Goal: Information Seeking & Learning: Learn about a topic

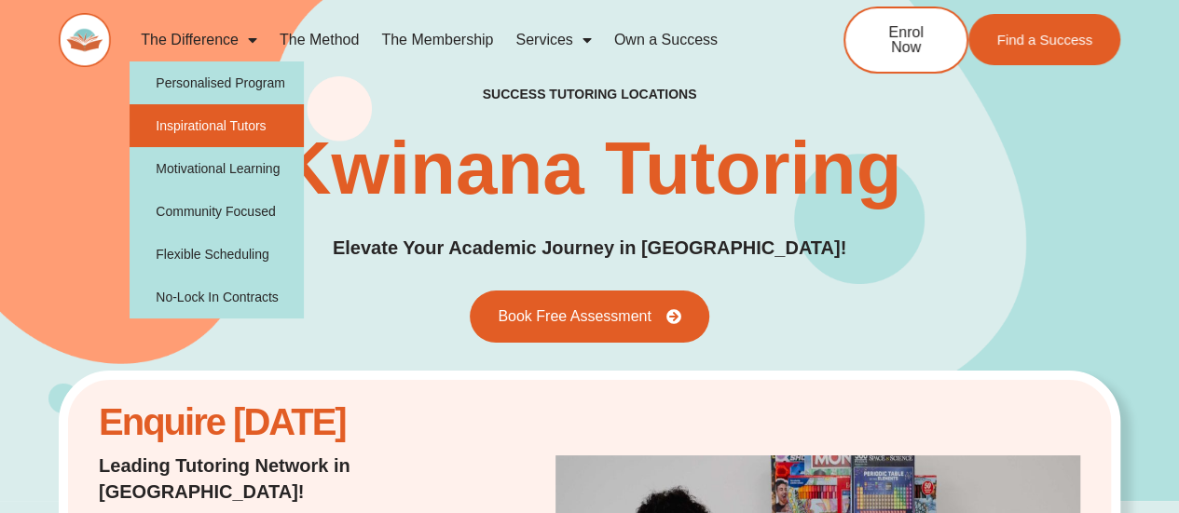
click at [231, 123] on link "Inspirational Tutors" at bounding box center [217, 125] width 174 height 43
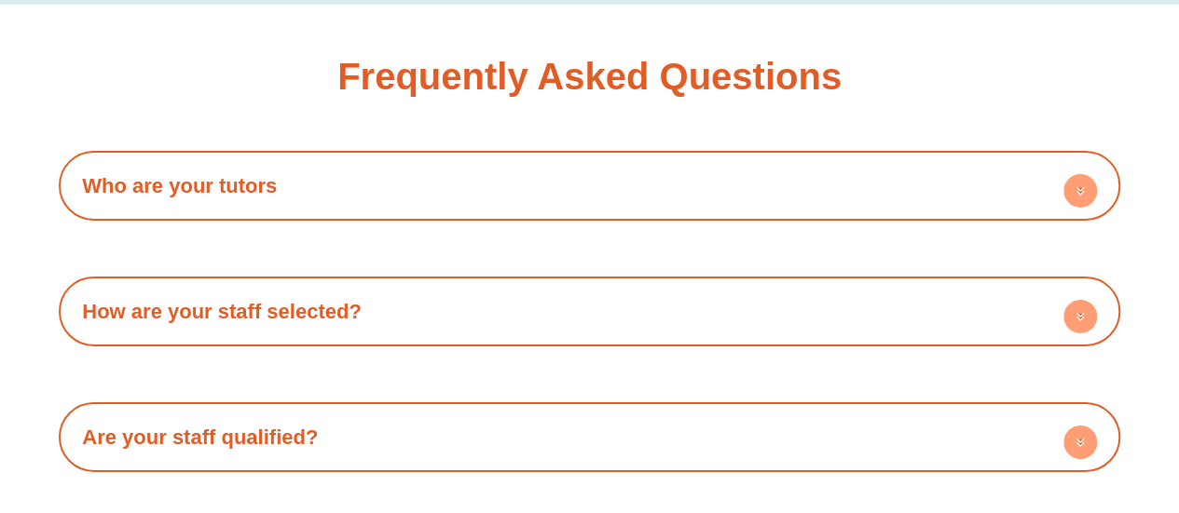
scroll to position [3075, 0]
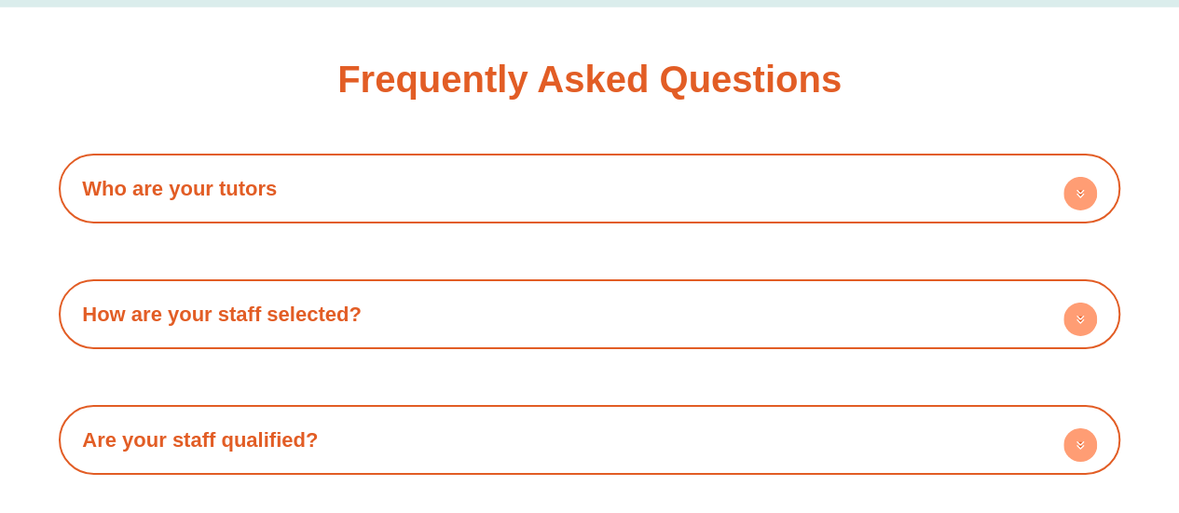
click at [560, 180] on h4 "Who are your tutors" at bounding box center [589, 188] width 1043 height 51
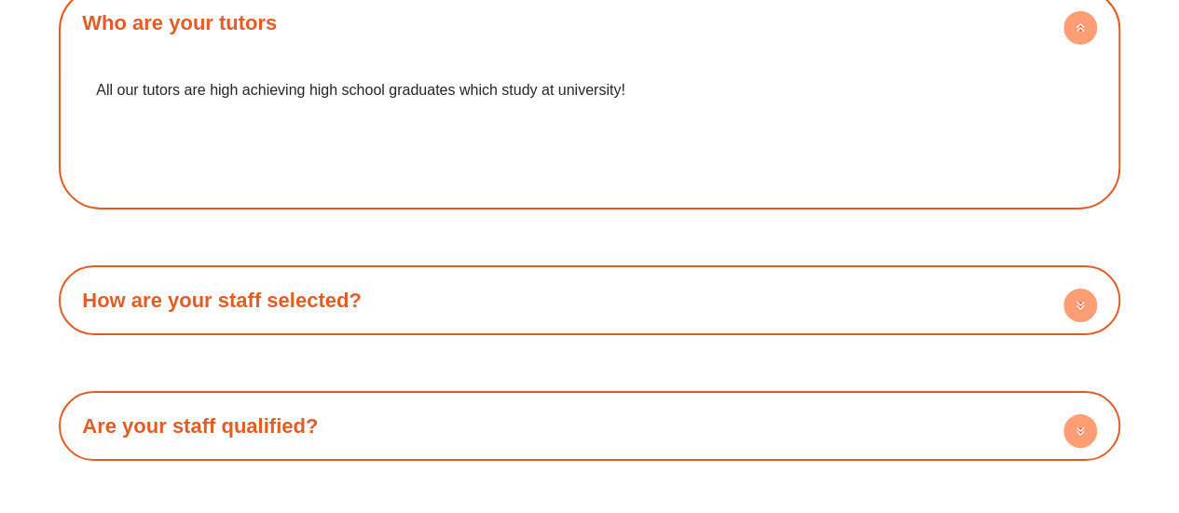
scroll to position [3355, 0]
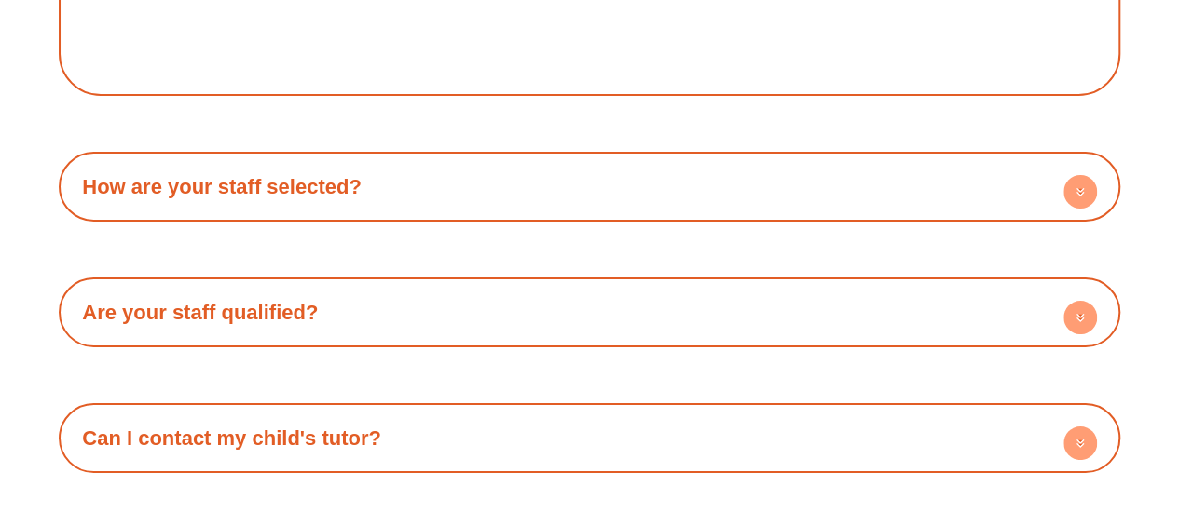
click at [557, 177] on h4 "How are your staff selected?" at bounding box center [589, 186] width 1043 height 51
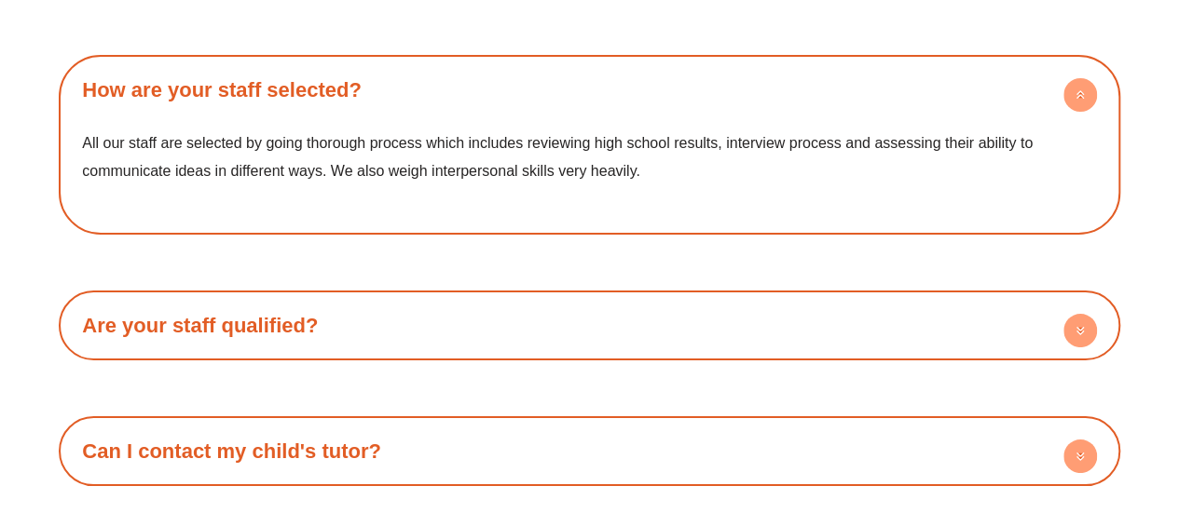
scroll to position [3541, 0]
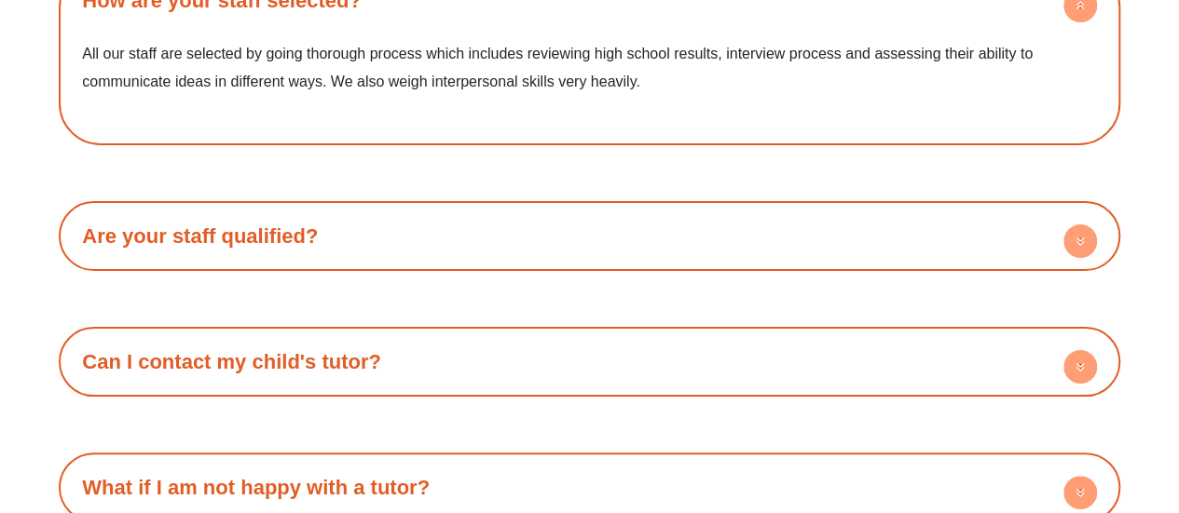
click at [559, 242] on h4 "Are your staff qualified?" at bounding box center [589, 236] width 1043 height 51
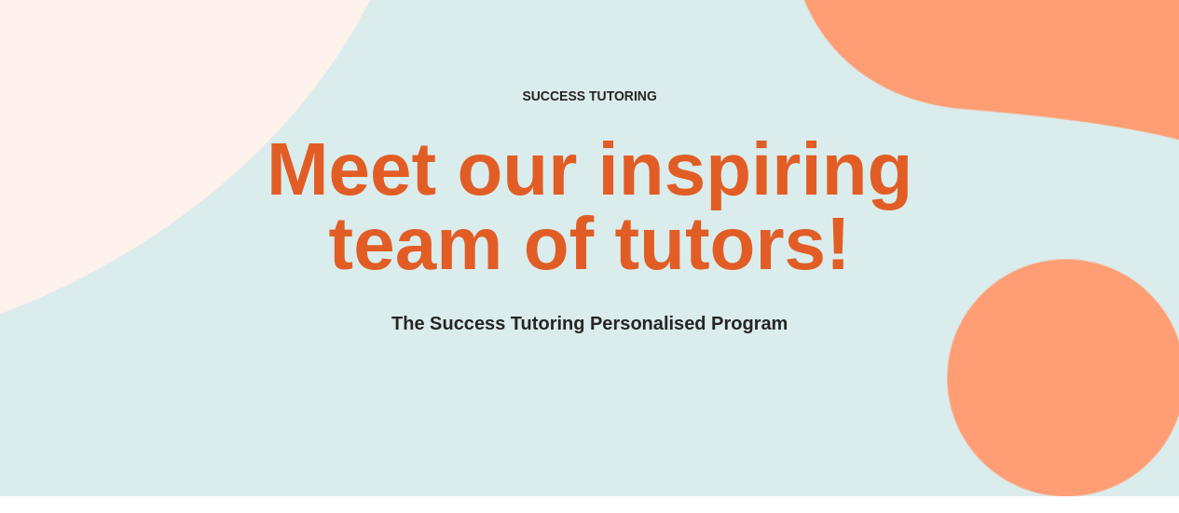
scroll to position [0, 0]
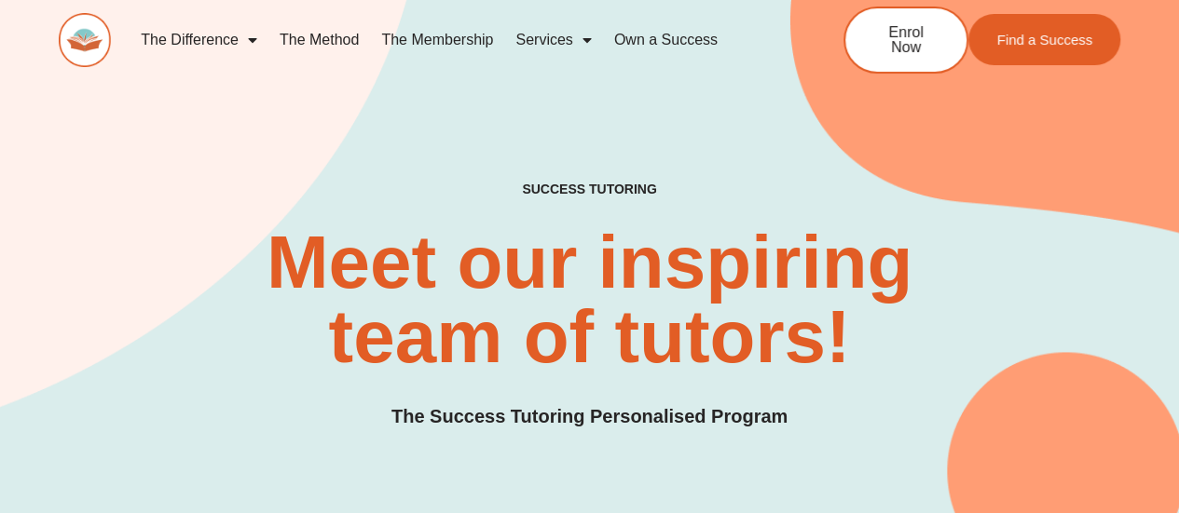
click at [328, 33] on link "The Method" at bounding box center [319, 40] width 102 height 43
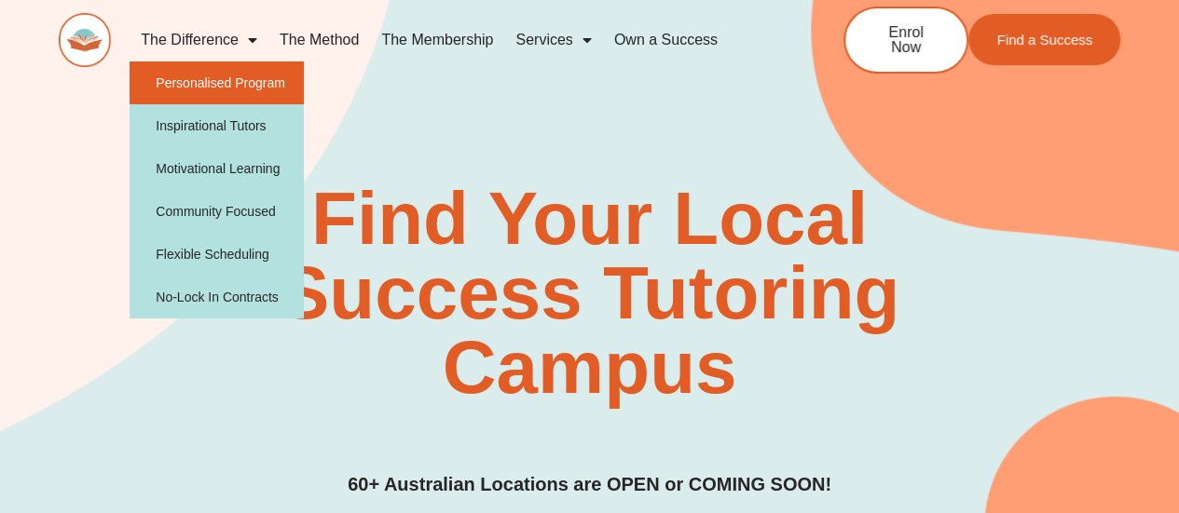
click at [238, 83] on link "Personalised Program" at bounding box center [217, 83] width 174 height 43
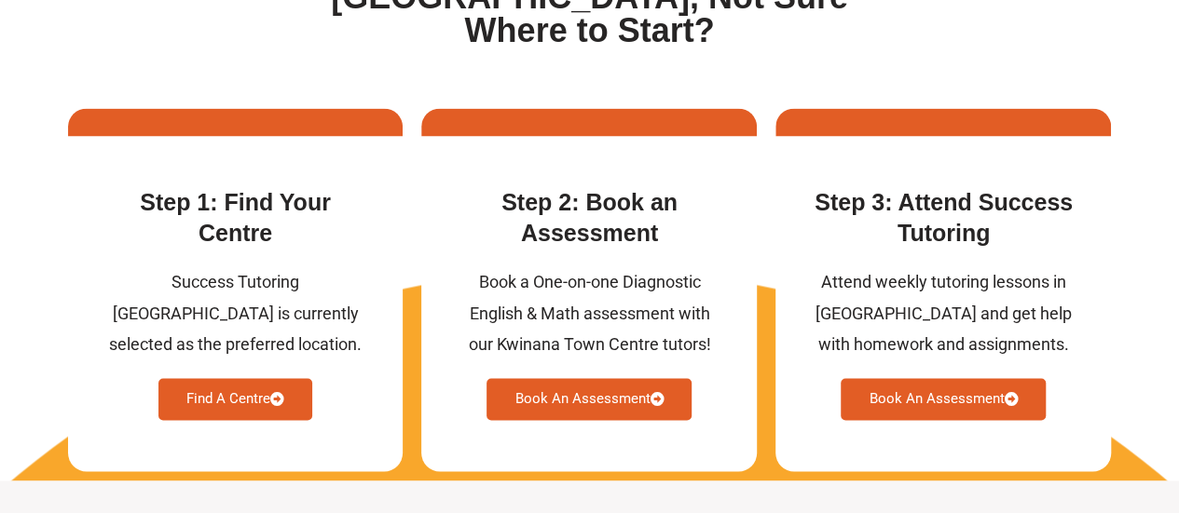
scroll to position [4846, 0]
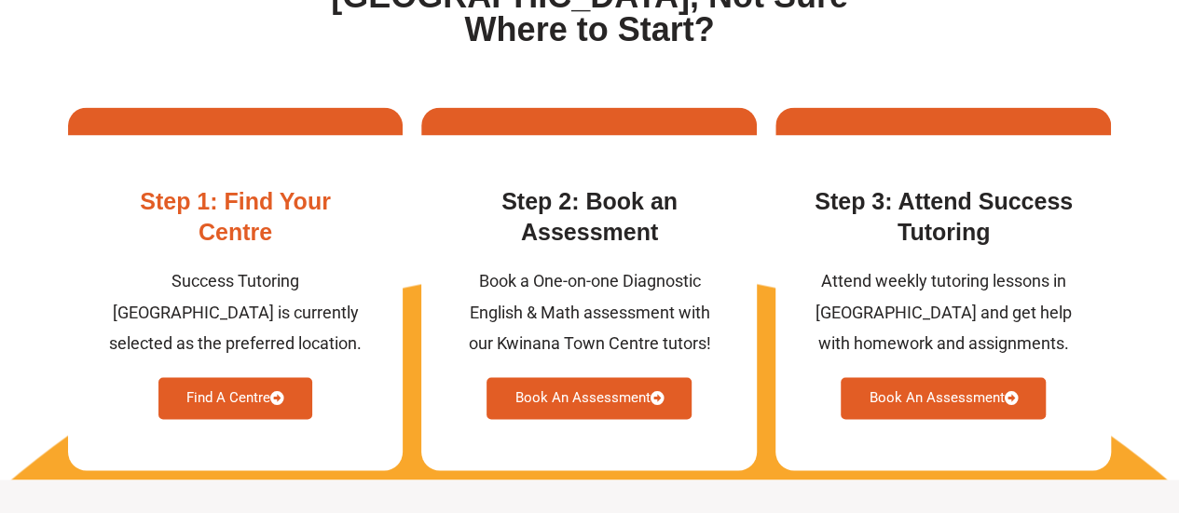
click at [213, 419] on link "Find A Centre" at bounding box center [235, 398] width 154 height 42
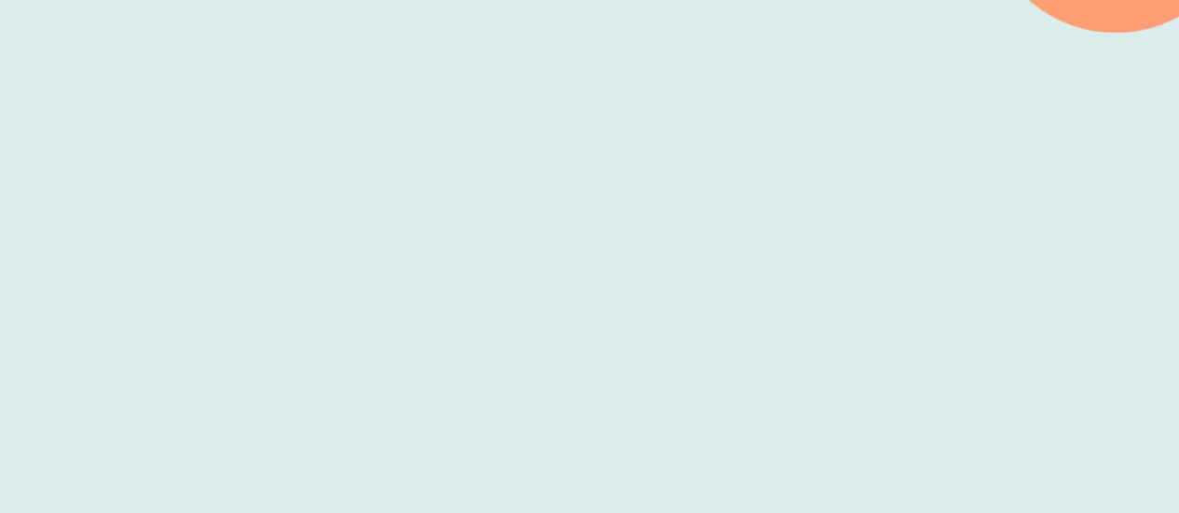
scroll to position [558, 0]
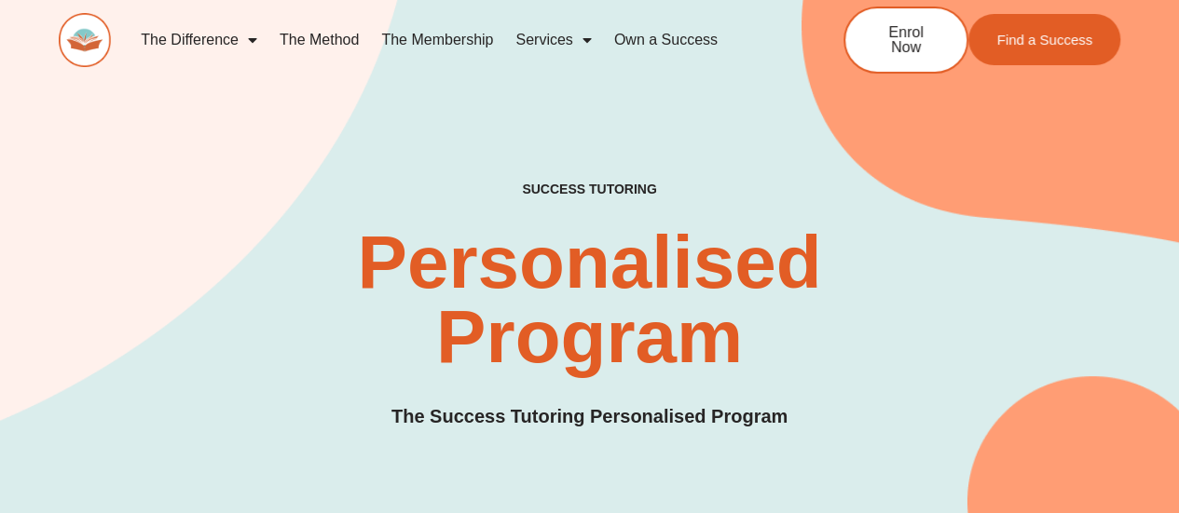
click at [323, 40] on link "The Method" at bounding box center [319, 40] width 102 height 43
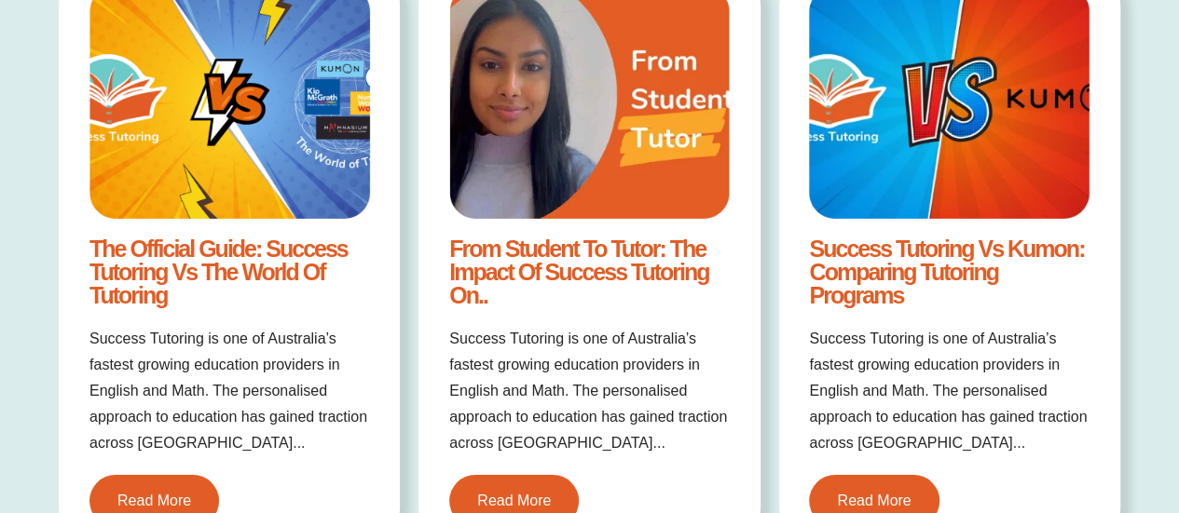
scroll to position [3167, 0]
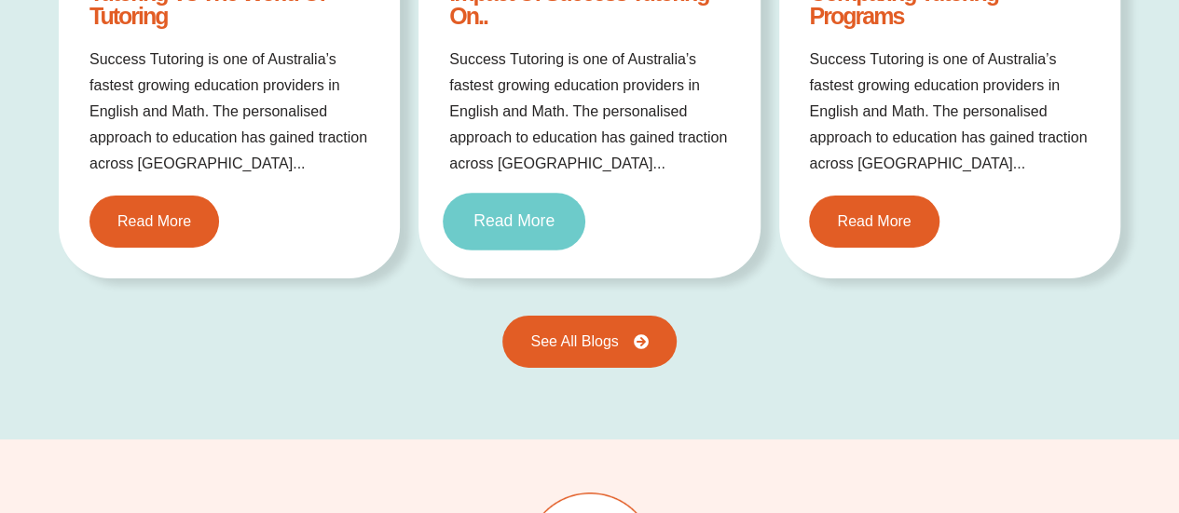
click at [532, 225] on span "Read More" at bounding box center [513, 221] width 81 height 17
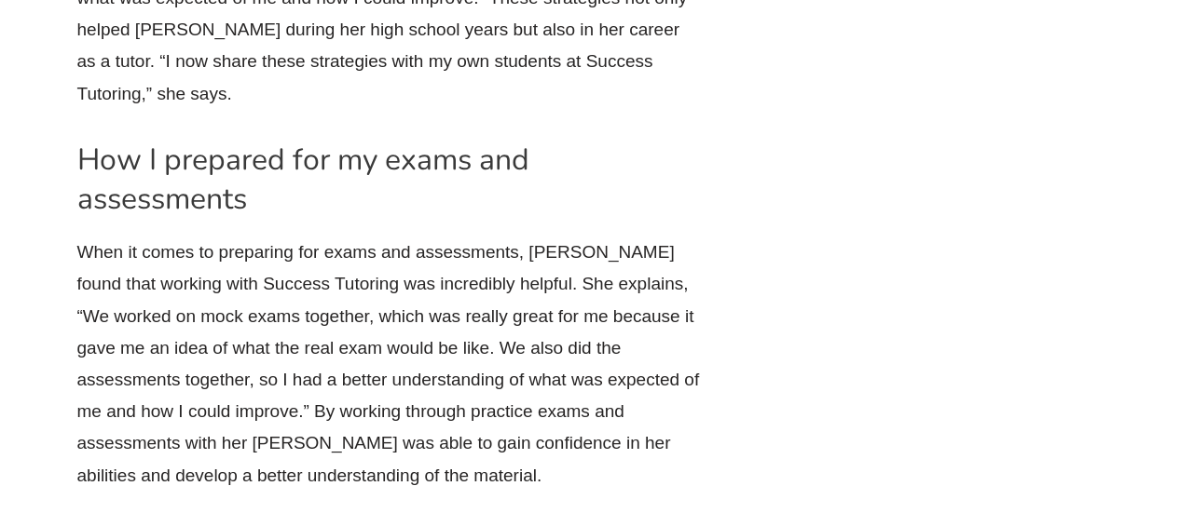
scroll to position [3262, 0]
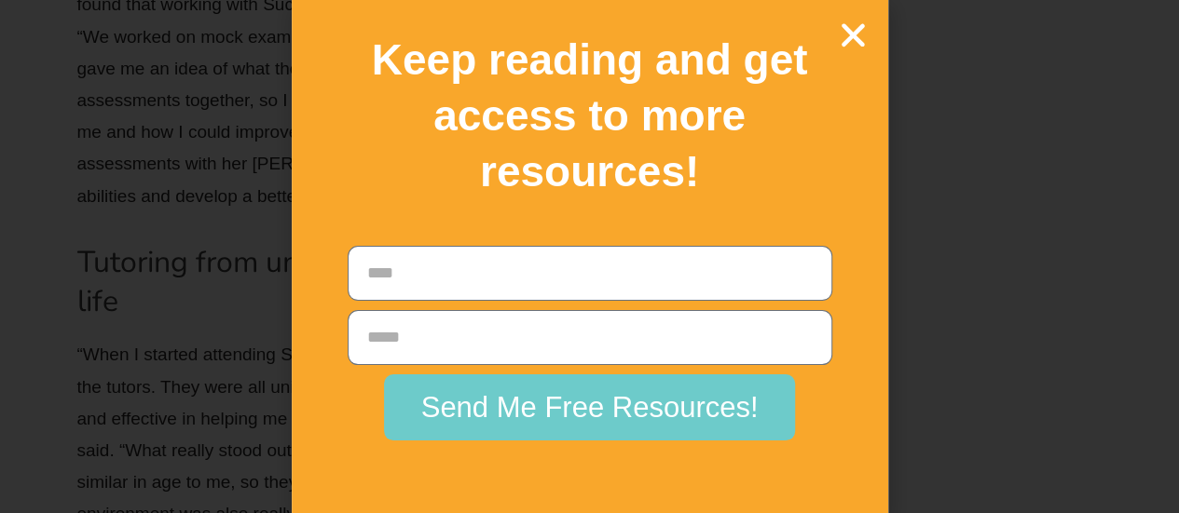
click at [851, 44] on icon "Close" at bounding box center [853, 35] width 33 height 33
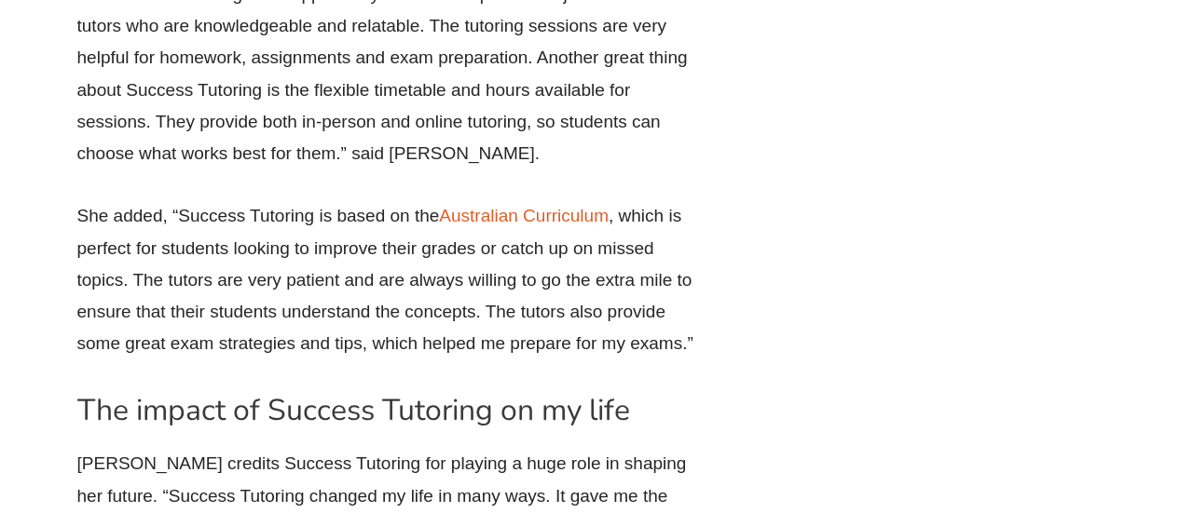
scroll to position [4473, 0]
